Goal: Task Accomplishment & Management: Manage account settings

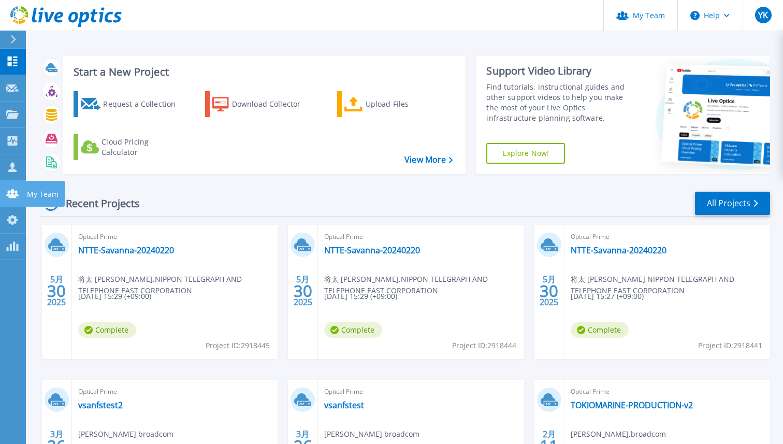
click at [6, 198] on link "My Team My Team" at bounding box center [13, 194] width 26 height 26
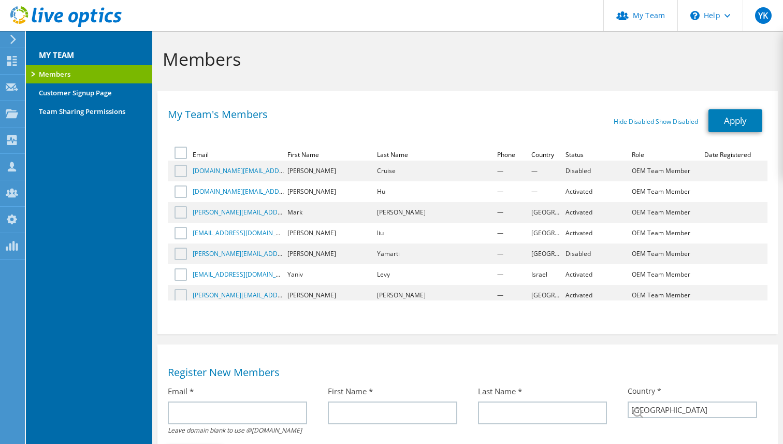
select select "110"
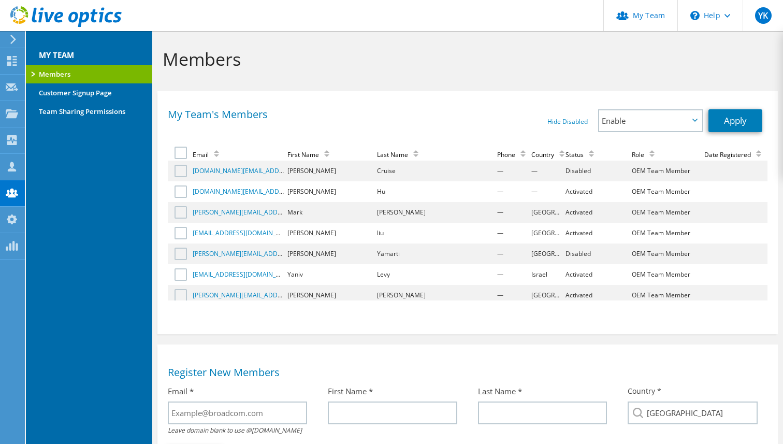
scroll to position [406, 0]
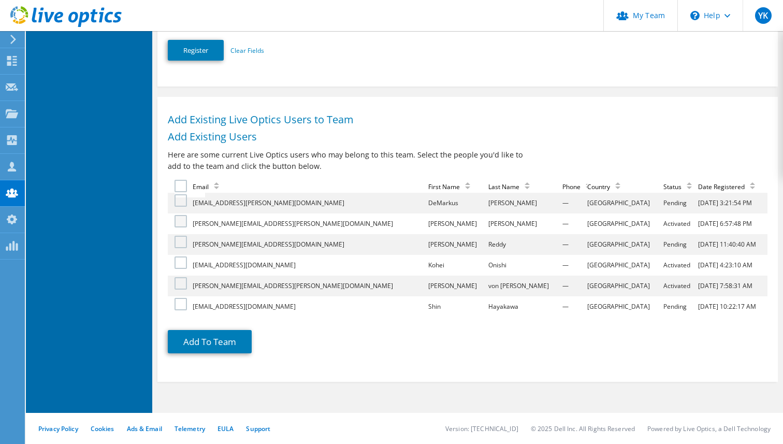
click at [178, 224] on label at bounding box center [181, 221] width 15 height 12
click at [0, 0] on input "checkbox" at bounding box center [0, 0] width 0 height 0
click at [181, 265] on label at bounding box center [181, 262] width 15 height 12
click at [0, 0] on input "checkbox" at bounding box center [0, 0] width 0 height 0
click at [184, 282] on label at bounding box center [181, 283] width 15 height 12
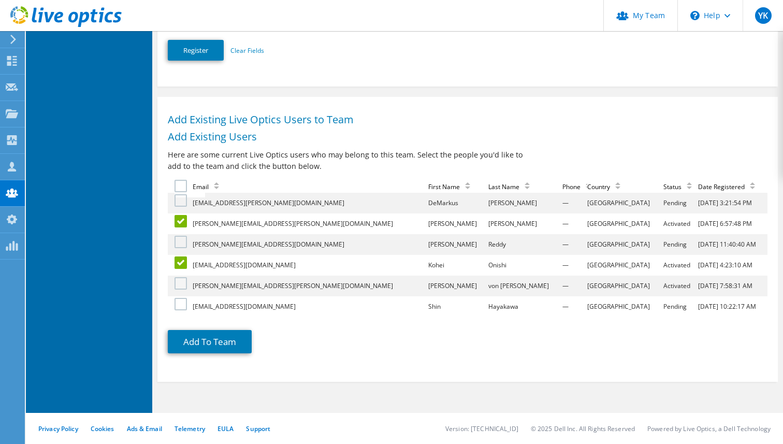
click at [0, 0] on input "checkbox" at bounding box center [0, 0] width 0 height 0
click at [220, 337] on button "Add To Team" at bounding box center [210, 341] width 84 height 23
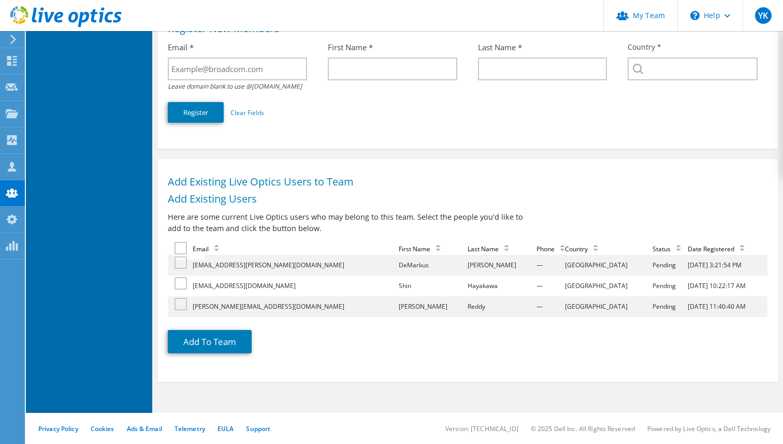
scroll to position [344, 0]
